Goal: Information Seeking & Learning: Compare options

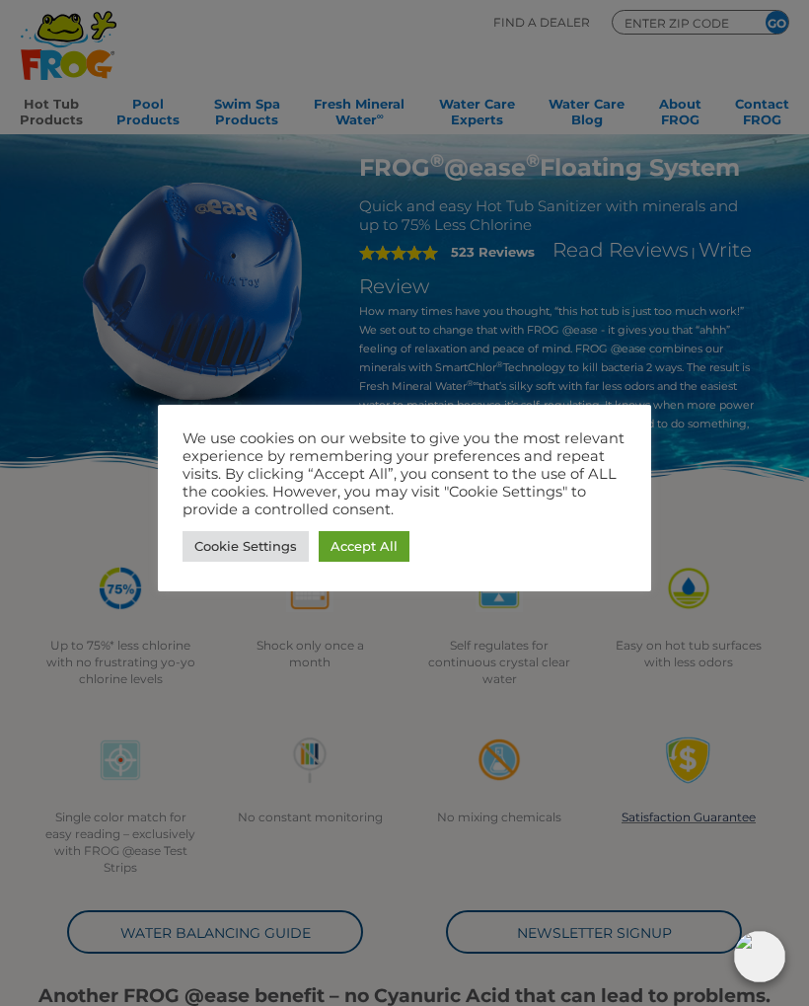
click at [357, 540] on link "Accept All" at bounding box center [364, 546] width 91 height 31
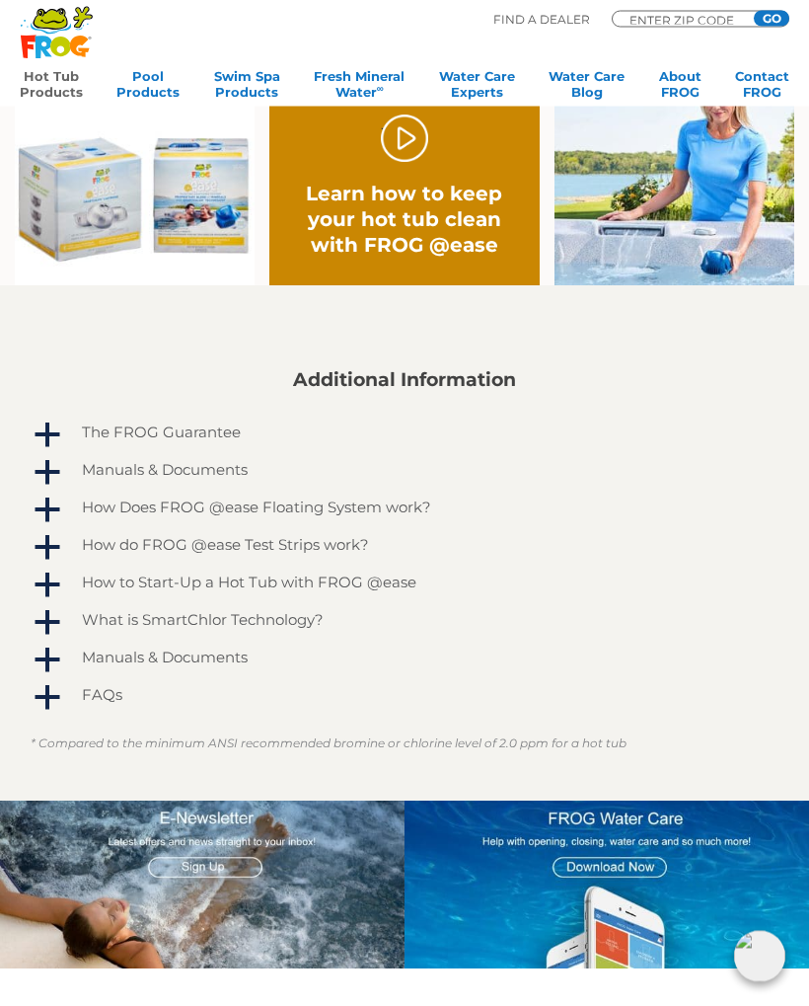
scroll to position [823, 0]
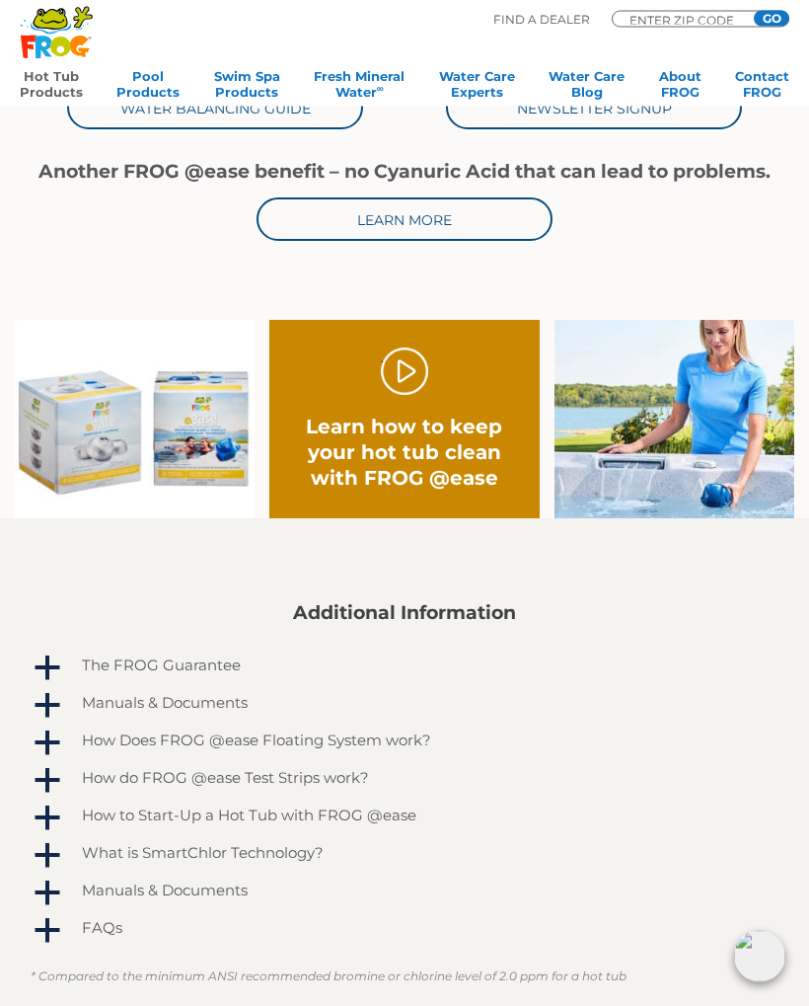
click at [97, 431] on img at bounding box center [135, 420] width 240 height 198
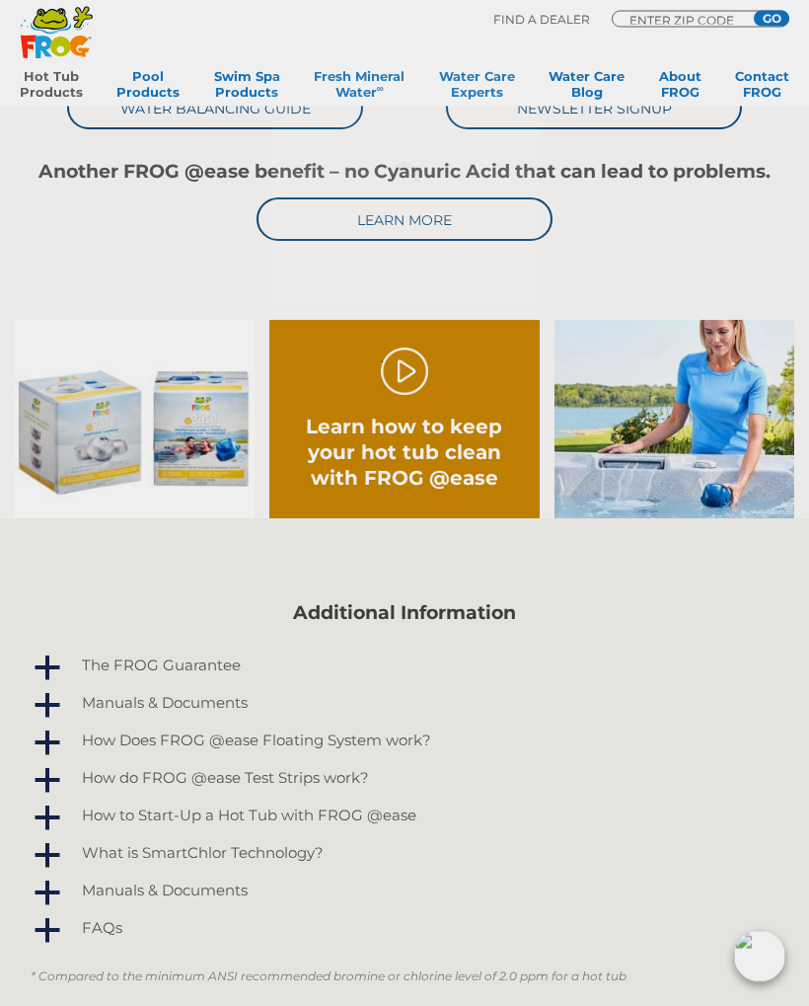
scroll to position [824, 0]
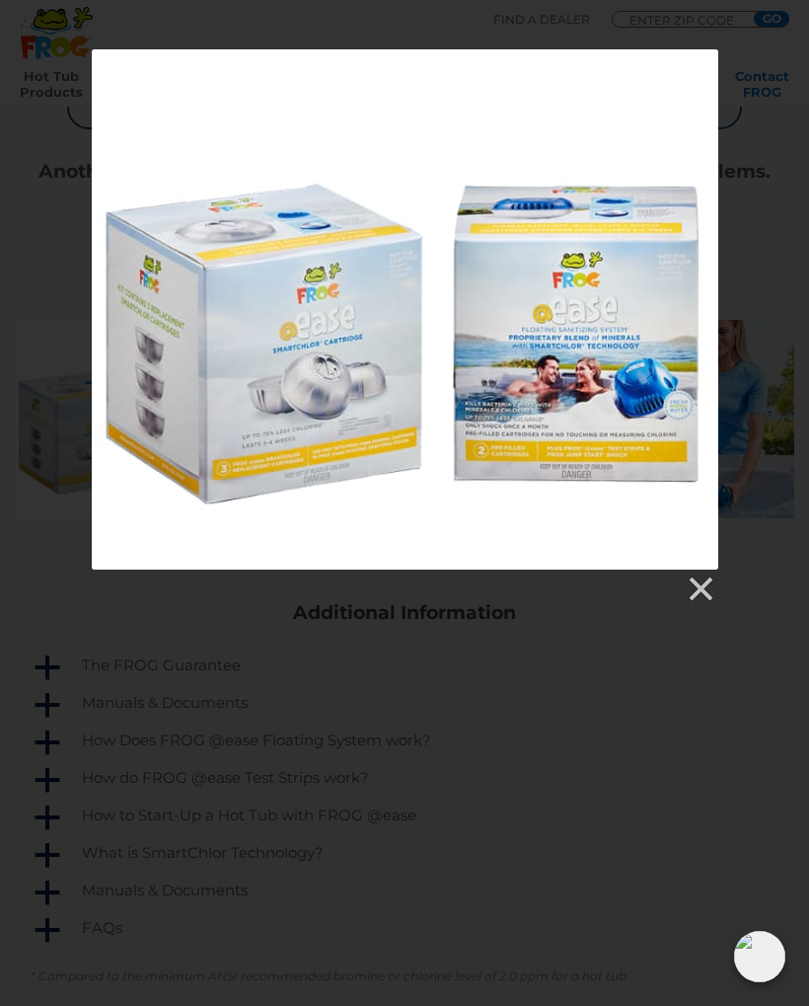
click at [699, 583] on link at bounding box center [700, 589] width 30 height 30
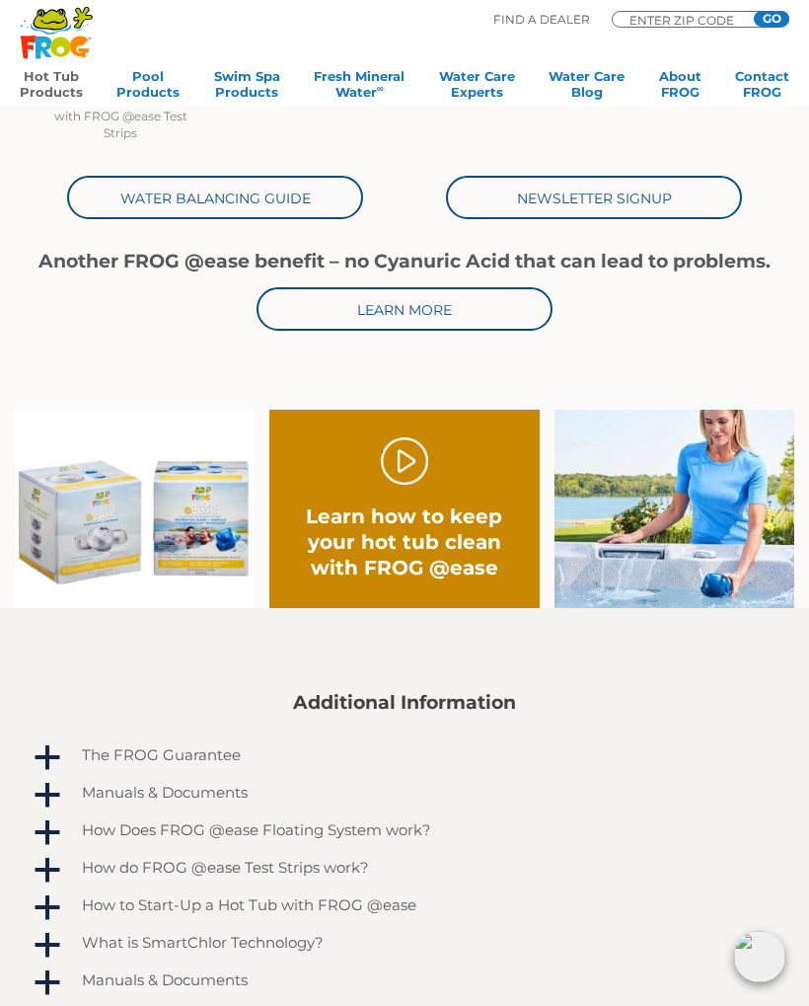
scroll to position [733, 0]
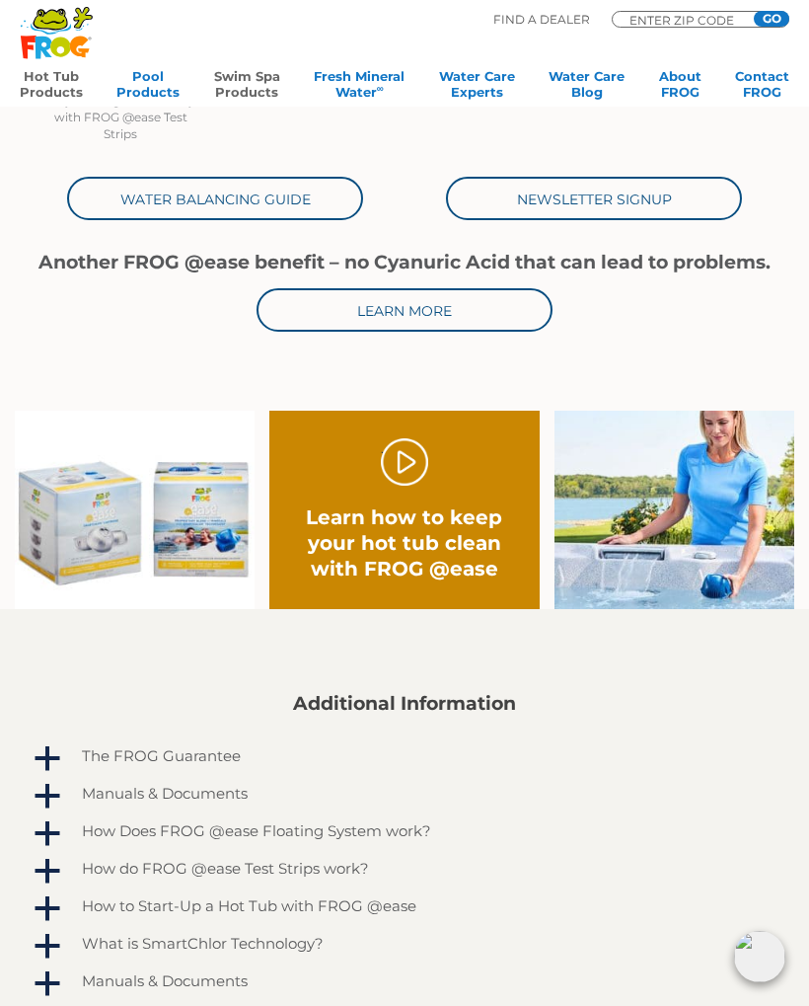
click at [248, 77] on link "Swim Spa Products" at bounding box center [247, 87] width 66 height 39
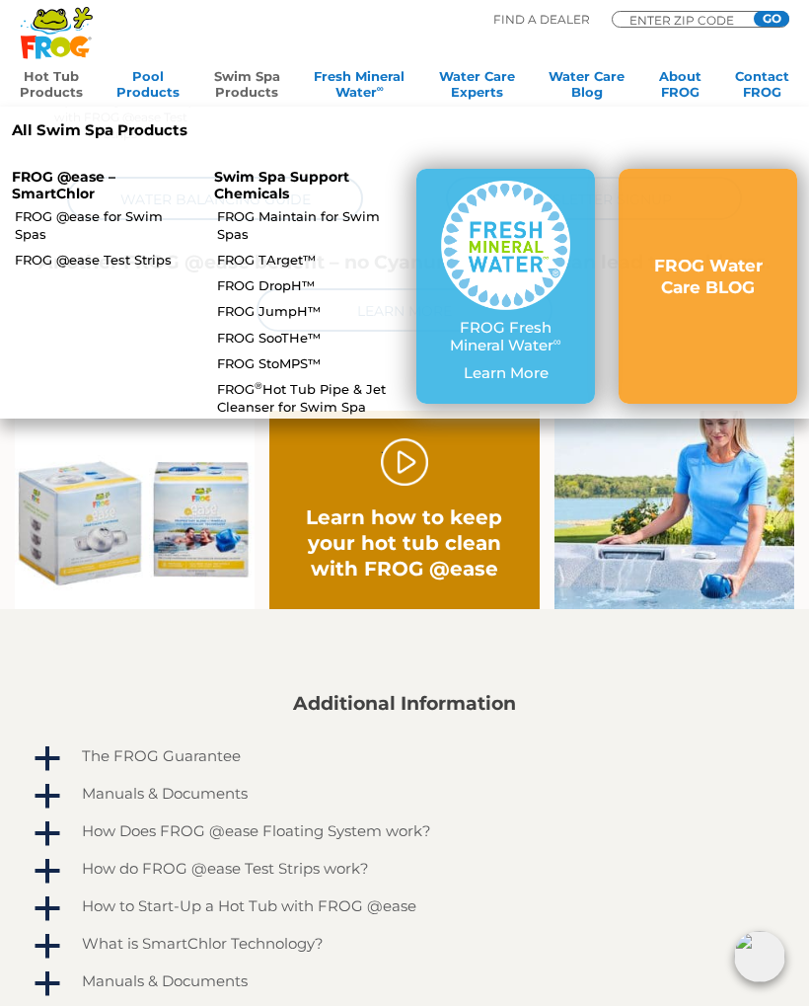
click at [253, 207] on link "FROG Maintain for Swim Spas" at bounding box center [308, 225] width 183 height 36
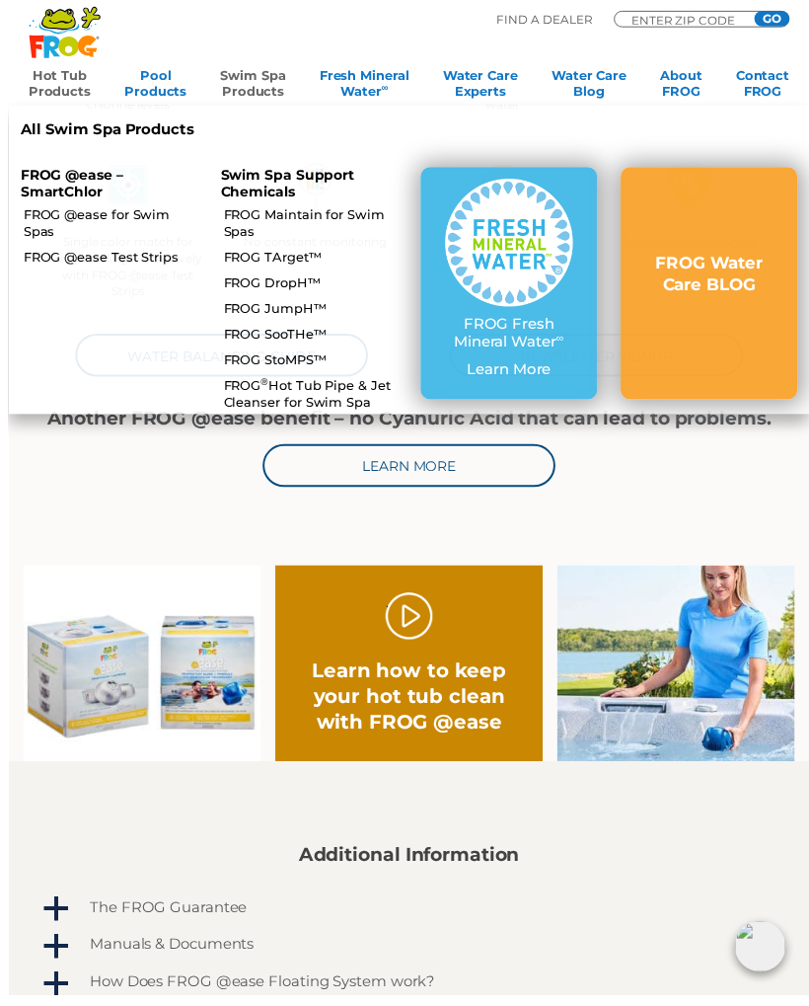
scroll to position [675, 0]
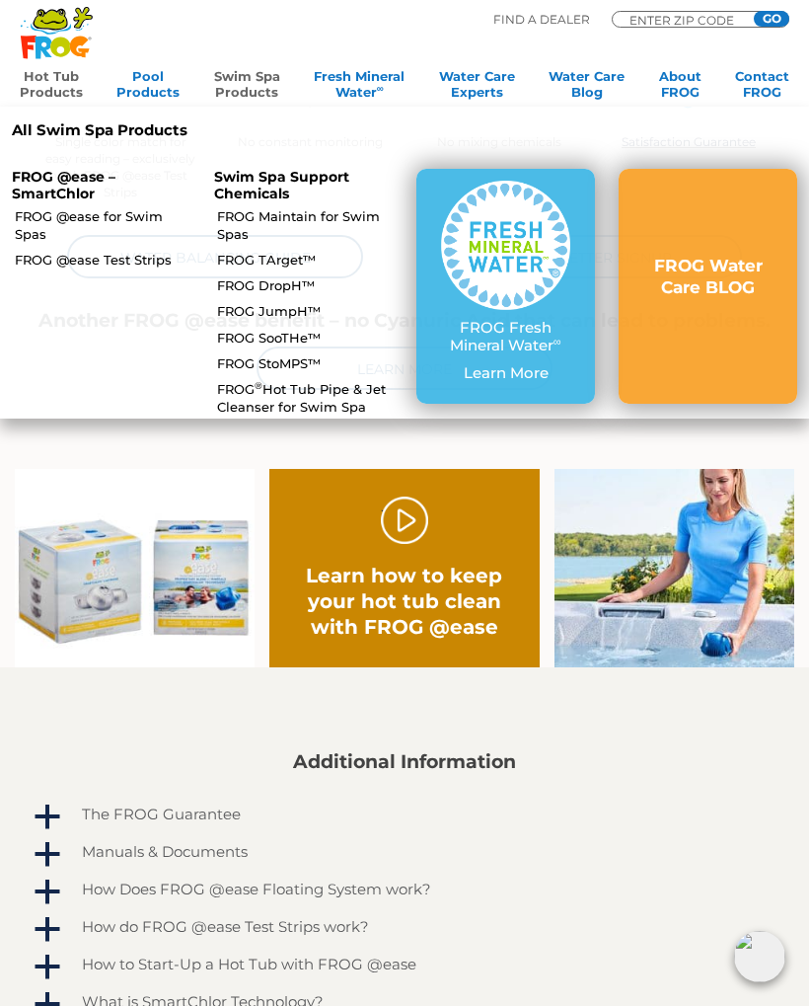
click at [244, 302] on link "FROG JumpH™" at bounding box center [308, 311] width 183 height 18
click at [241, 253] on link "FROG TArget™" at bounding box center [308, 260] width 183 height 18
click at [239, 332] on link "FROG SooTHe™" at bounding box center [308, 338] width 183 height 18
click at [233, 354] on link "FROG StoMPS™" at bounding box center [308, 363] width 183 height 18
click at [46, 76] on link "Hot Tub Products" at bounding box center [51, 87] width 63 height 39
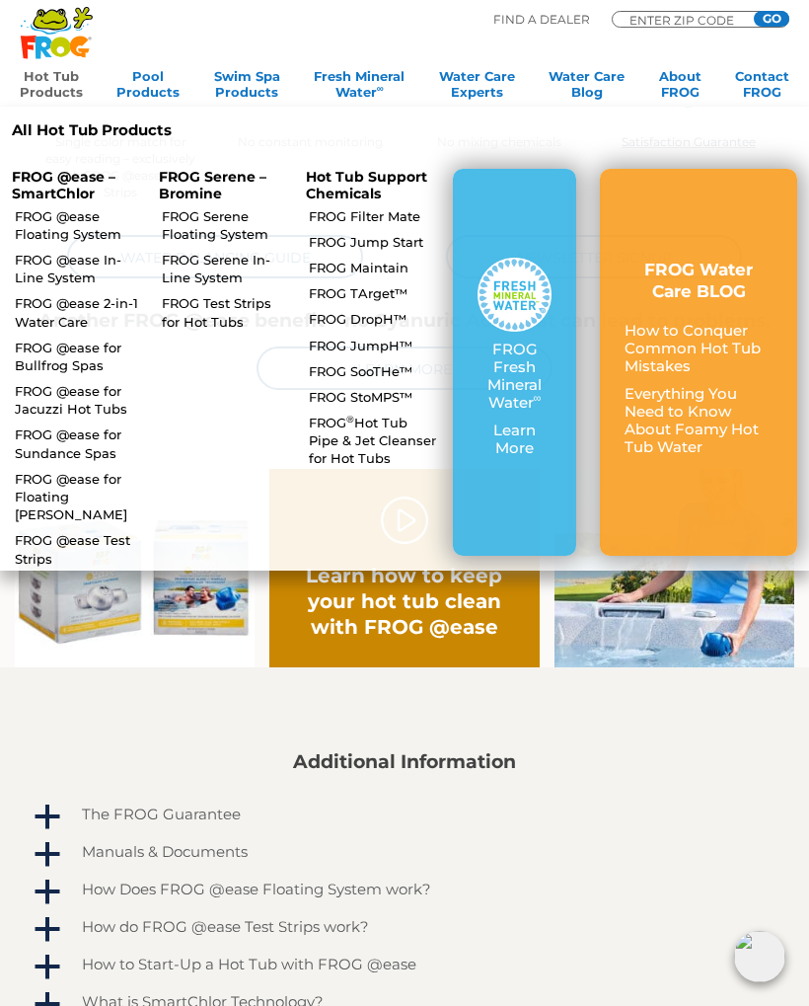
click at [55, 213] on link "FROG @ease Floating System" at bounding box center [78, 225] width 127 height 36
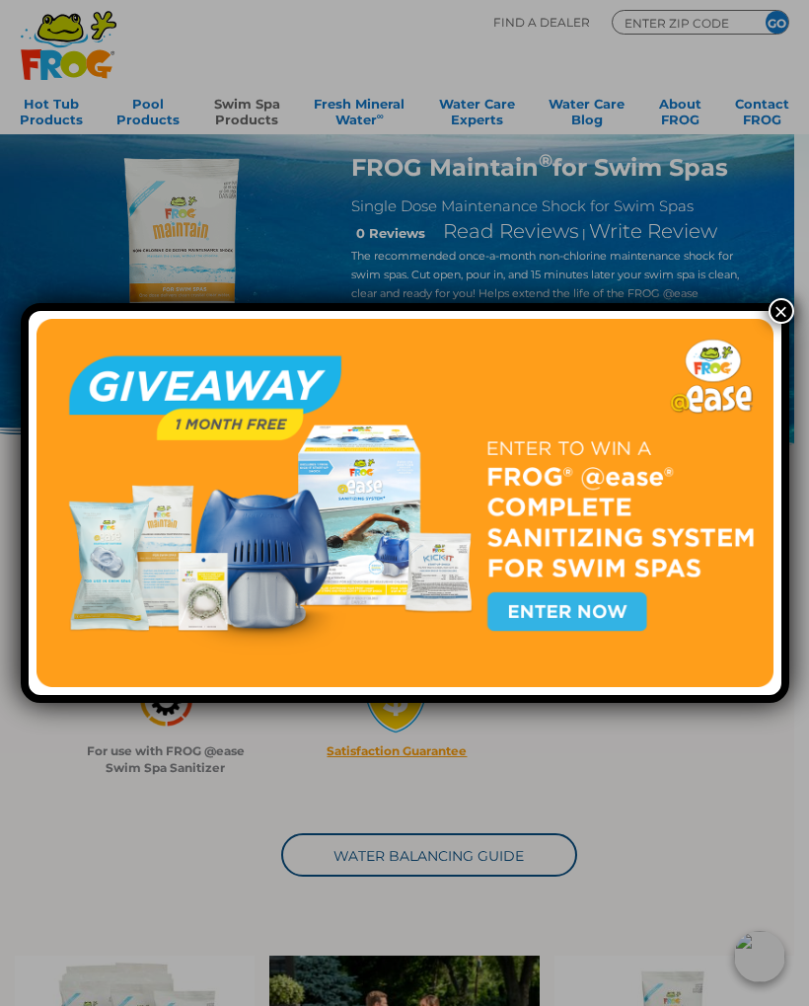
click at [780, 313] on button "×" at bounding box center [782, 311] width 26 height 26
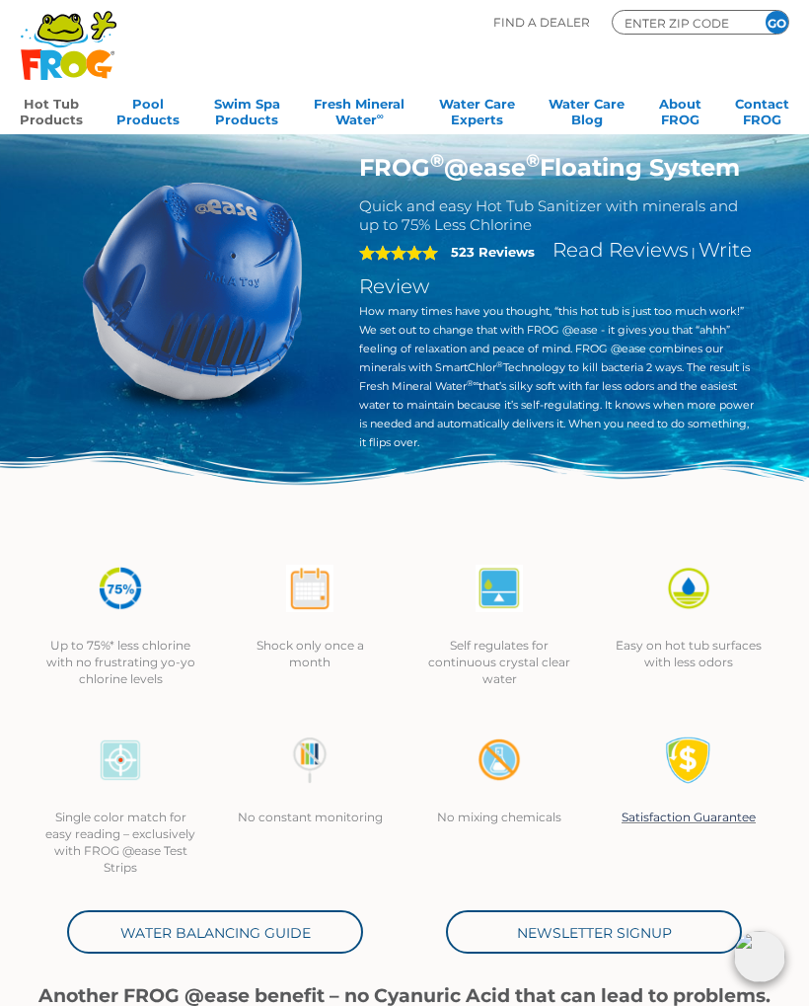
click at [38, 104] on link "Hot Tub Products" at bounding box center [51, 109] width 63 height 39
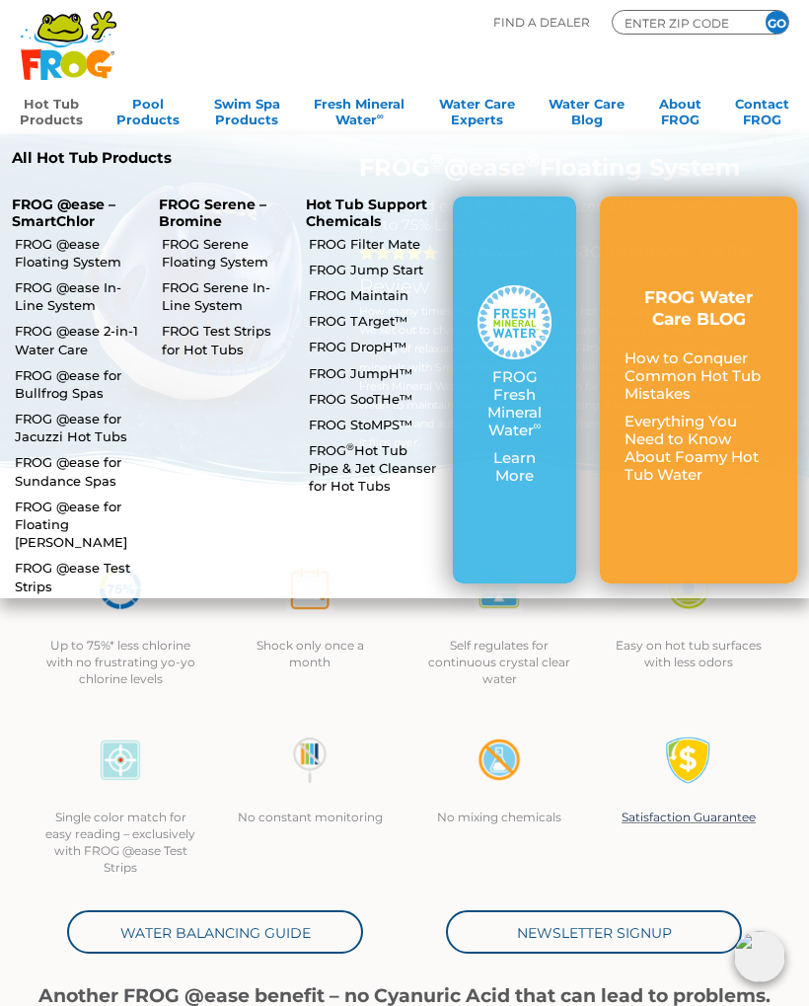
click at [195, 240] on link "FROG Serene Floating System" at bounding box center [225, 253] width 127 height 36
click at [323, 290] on link "FROG Maintain" at bounding box center [372, 295] width 127 height 18
click at [55, 244] on link "FROG @ease Floating System" at bounding box center [78, 253] width 127 height 36
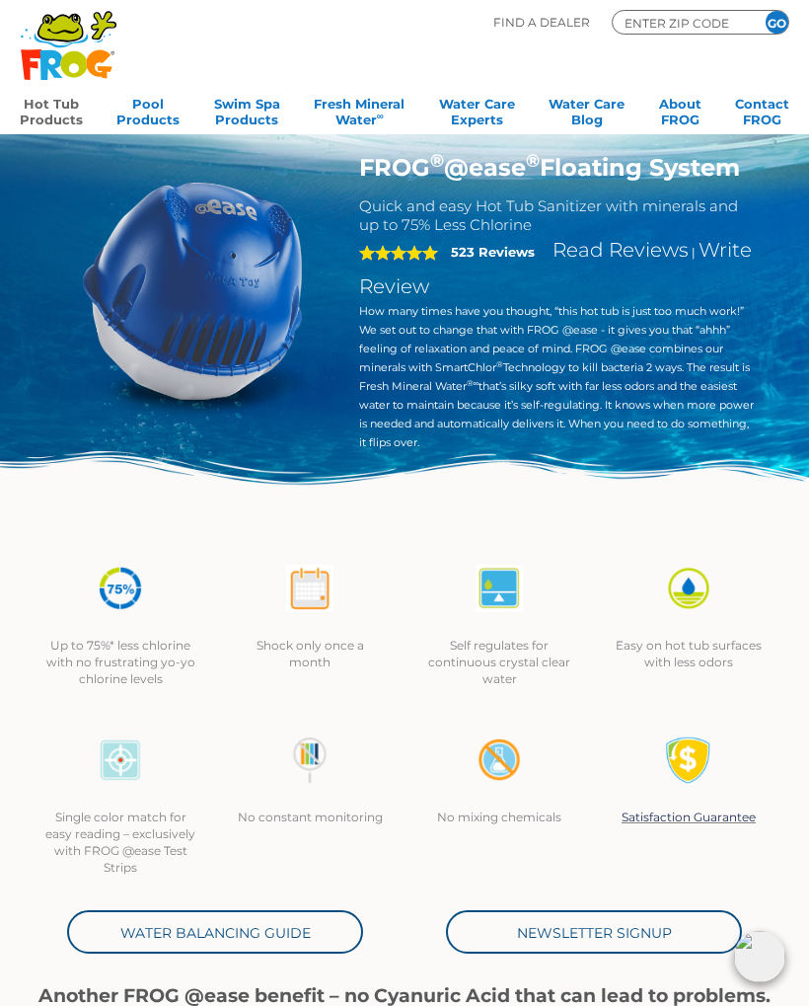
click at [170, 287] on img at bounding box center [192, 290] width 274 height 274
click at [193, 291] on img at bounding box center [192, 290] width 274 height 274
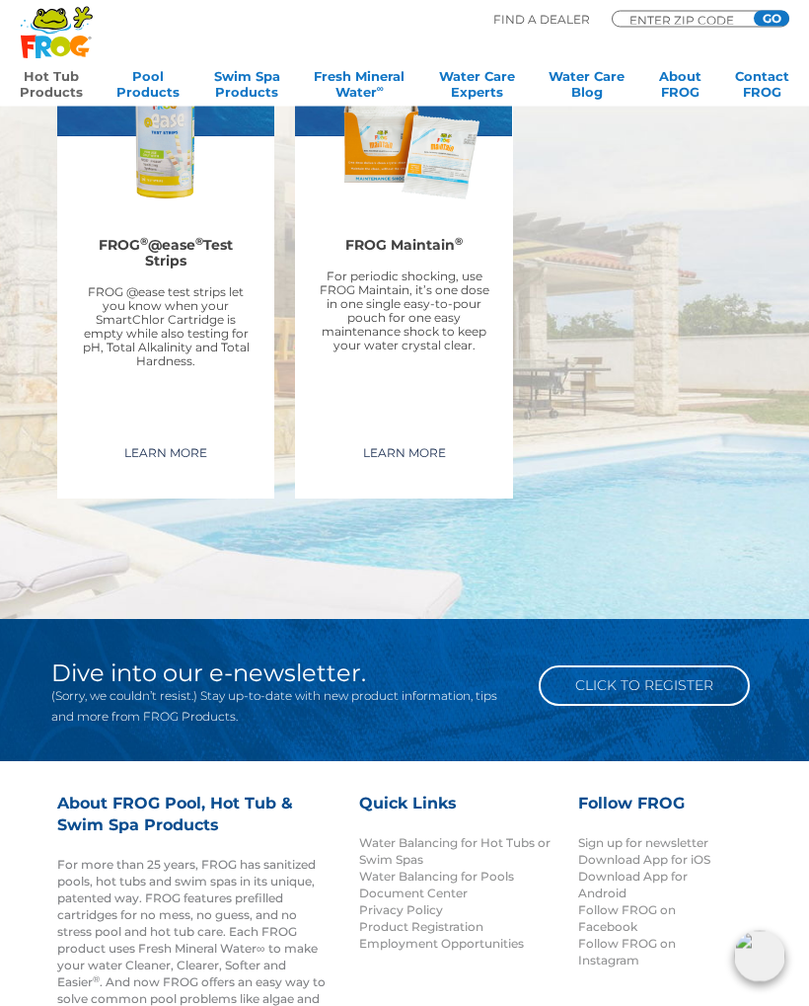
scroll to position [3904, 0]
